Goal: Task Accomplishment & Management: Manage account settings

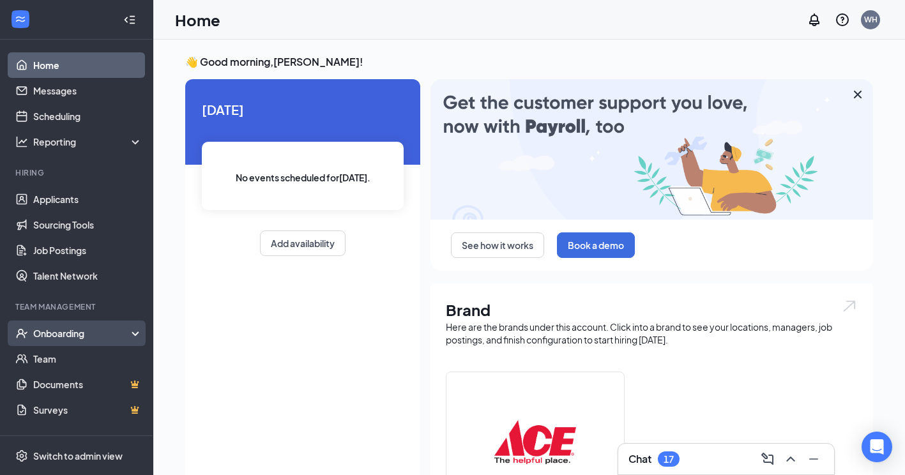
click at [61, 333] on div "Onboarding" at bounding box center [82, 333] width 98 height 13
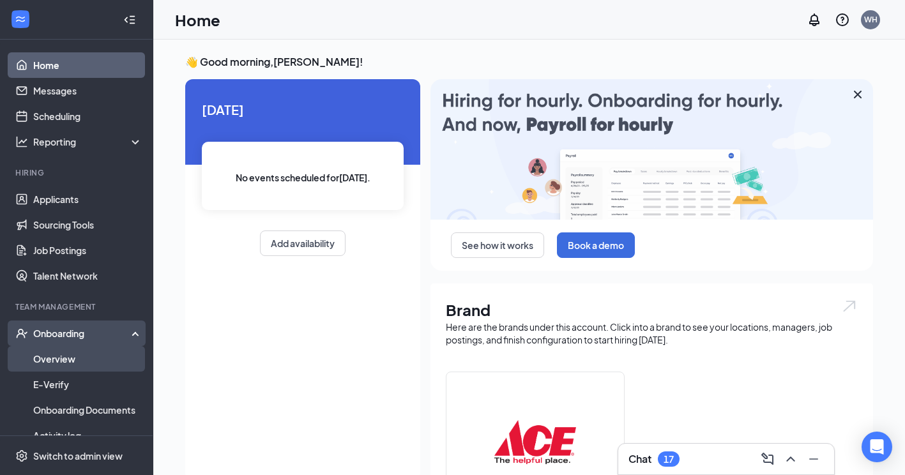
click at [52, 351] on link "Overview" at bounding box center [87, 359] width 109 height 26
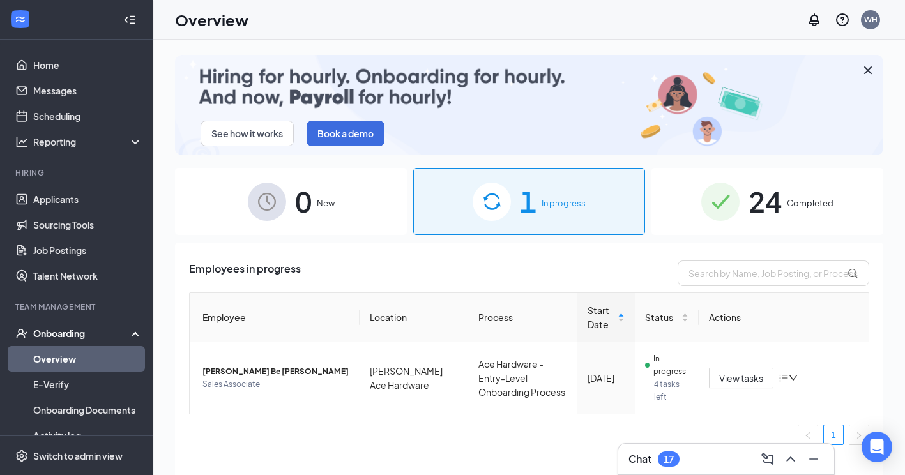
click at [522, 200] on span "1" at bounding box center [528, 201] width 17 height 44
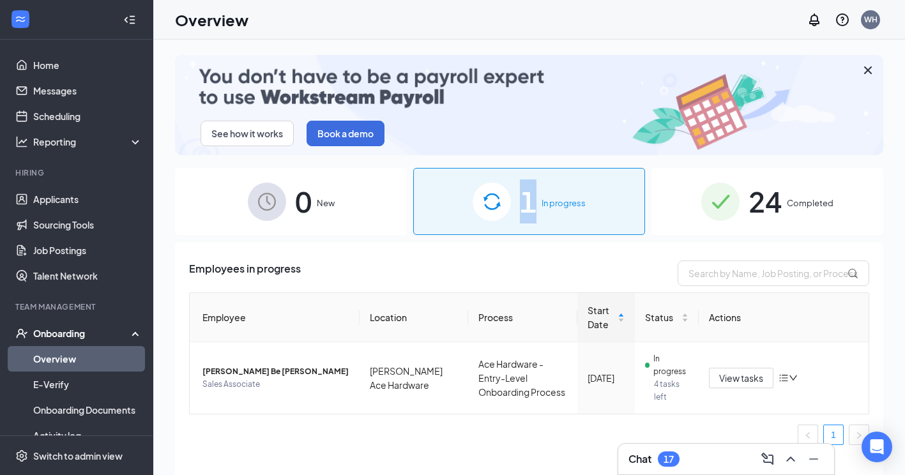
drag, startPoint x: 522, startPoint y: 200, endPoint x: 494, endPoint y: 207, distance: 29.0
click at [494, 207] on img at bounding box center [492, 202] width 38 height 38
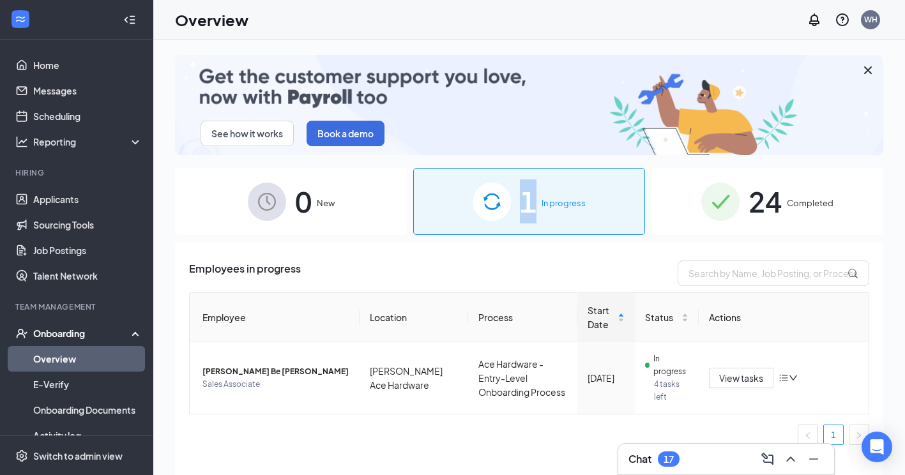
click at [494, 207] on img at bounding box center [492, 202] width 38 height 38
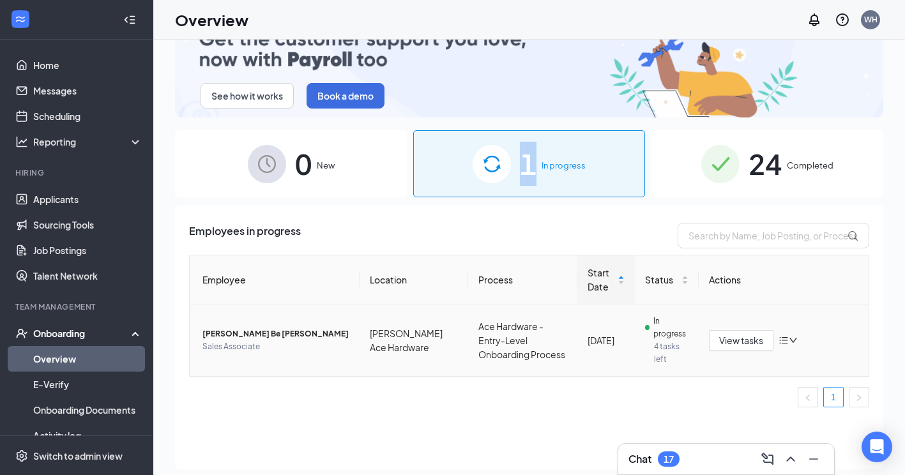
scroll to position [57, 0]
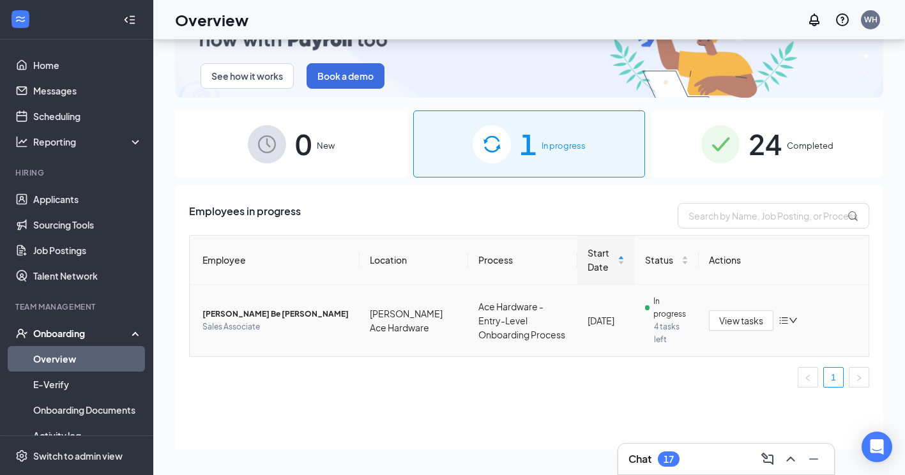
click at [230, 311] on span "[PERSON_NAME] Be [PERSON_NAME]" at bounding box center [275, 314] width 147 height 13
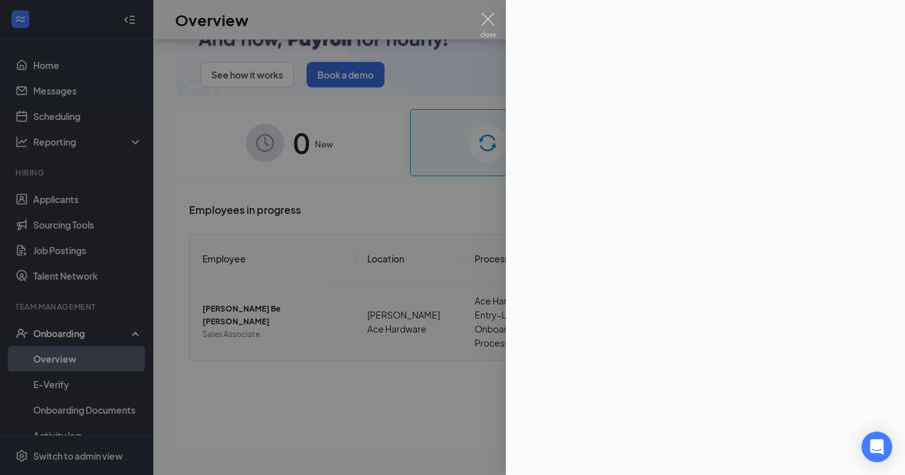
click at [230, 311] on div at bounding box center [452, 237] width 905 height 475
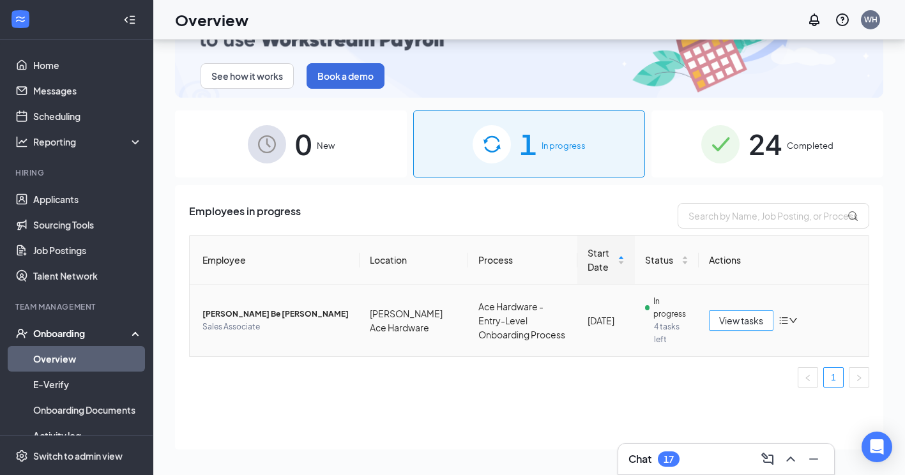
click at [768, 317] on button "View tasks" at bounding box center [741, 320] width 65 height 20
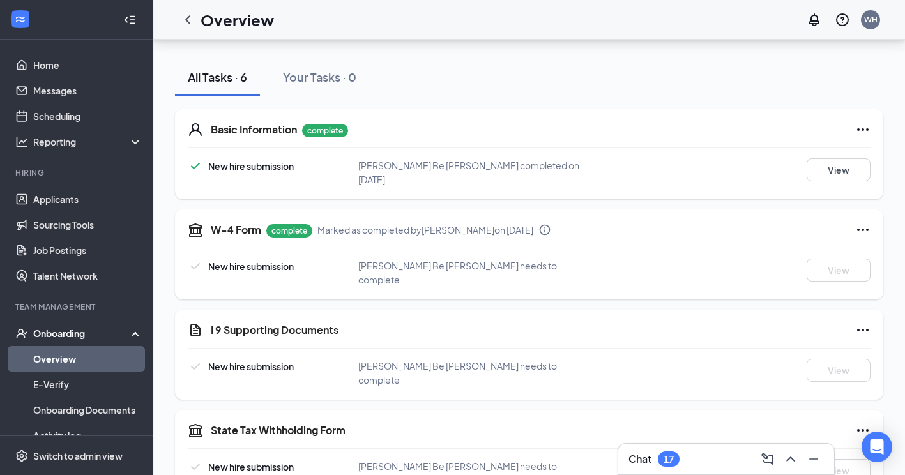
scroll to position [128, 0]
click at [864, 224] on icon "Ellipses" at bounding box center [862, 231] width 15 height 15
click at [572, 249] on div at bounding box center [529, 249] width 683 height 1
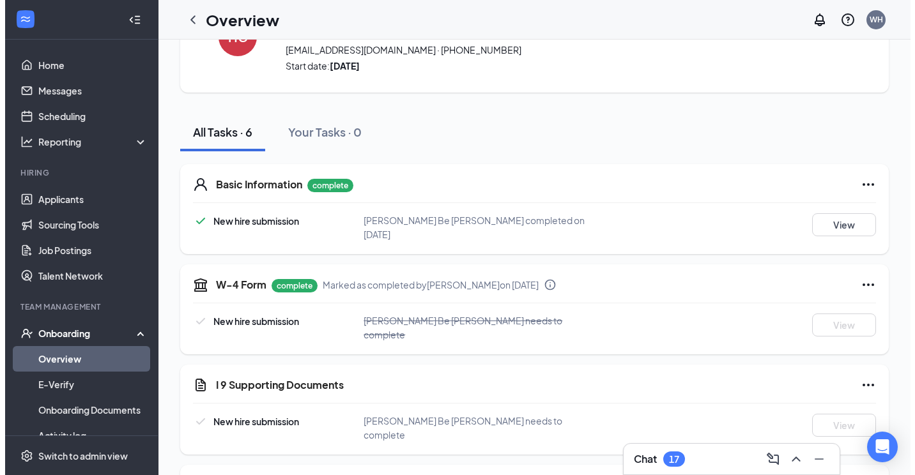
scroll to position [0, 0]
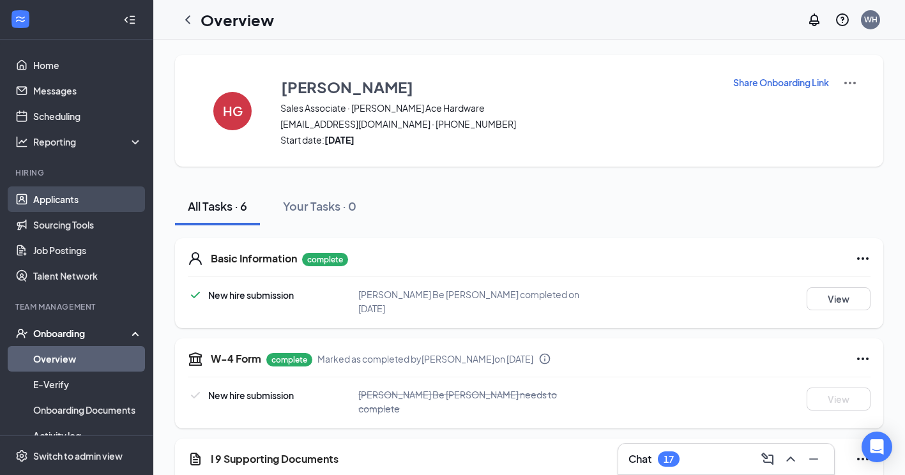
click at [63, 195] on link "Applicants" at bounding box center [87, 200] width 109 height 26
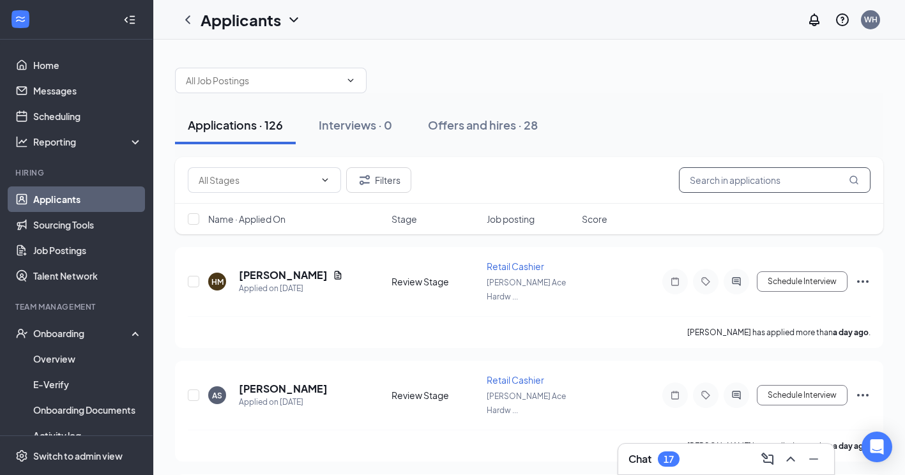
click at [758, 184] on input "text" at bounding box center [775, 180] width 192 height 26
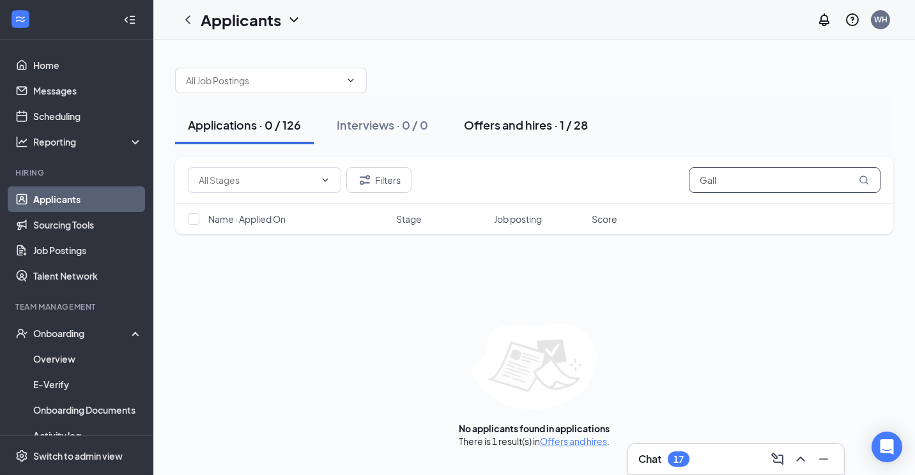
type input "Gall"
click at [518, 121] on div "Offers and hires · 1 / 28" at bounding box center [526, 125] width 124 height 16
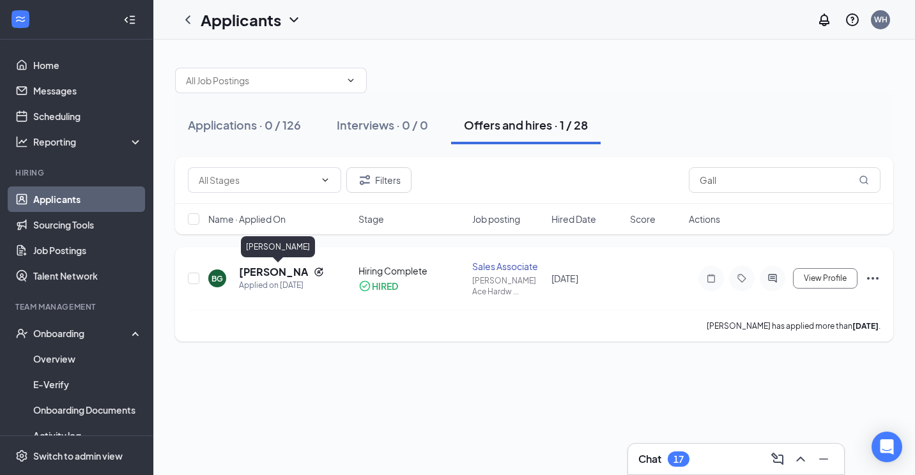
click at [257, 271] on h5 "[PERSON_NAME]" at bounding box center [274, 272] width 70 height 14
